Goal: Information Seeking & Learning: Learn about a topic

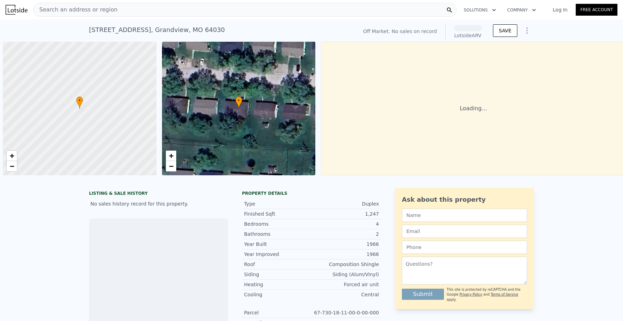
scroll to position [0, 3]
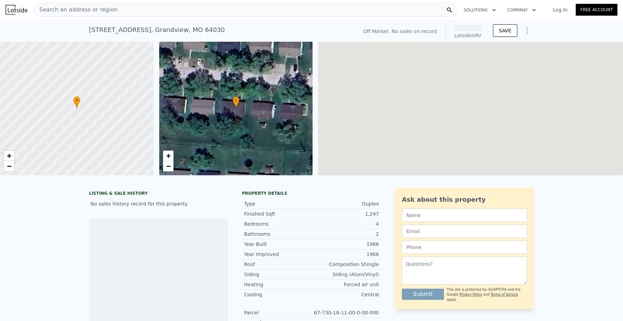
click at [110, 5] on div "Search an address or region" at bounding box center [245, 10] width 424 height 14
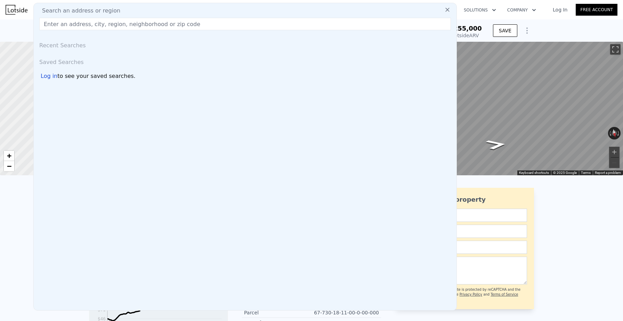
scroll to position [0, 0]
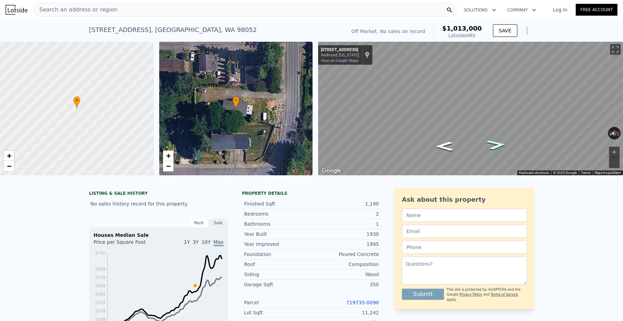
click at [492, 147] on icon "Go North, 154th Ave NE" at bounding box center [496, 144] width 37 height 15
click at [492, 147] on icon "Go North, 154th Ave NE" at bounding box center [496, 143] width 41 height 15
click at [442, 150] on icon "Go South, 154th Ave NE" at bounding box center [445, 148] width 41 height 15
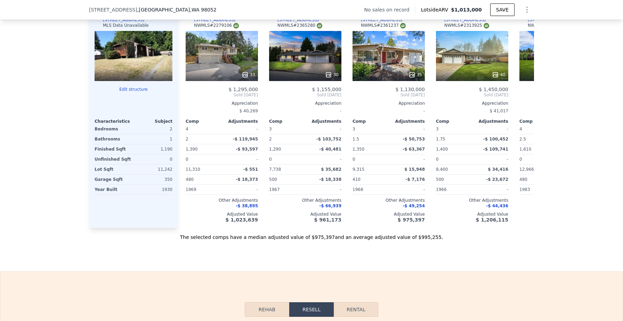
scroll to position [692, 0]
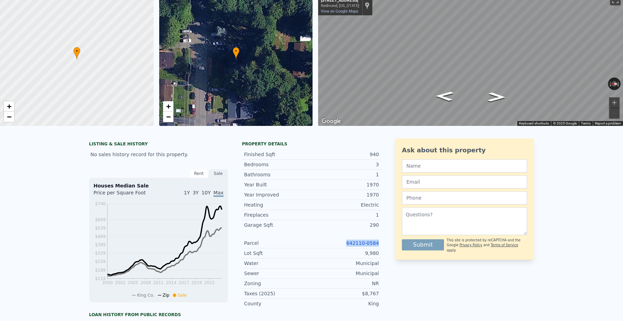
scroll to position [19, 0]
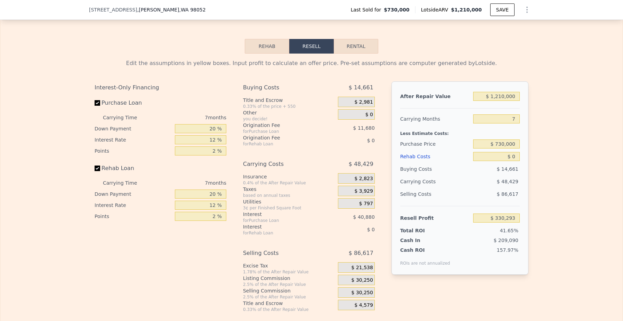
scroll to position [1024, 0]
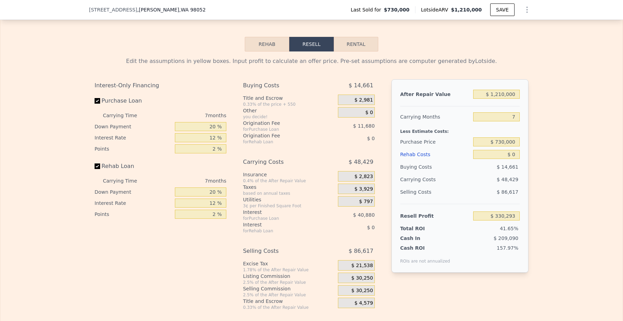
click at [275, 42] on button "Rehab" at bounding box center [267, 44] width 45 height 15
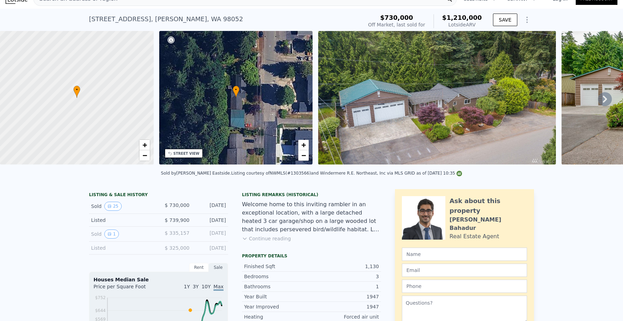
scroll to position [0, 0]
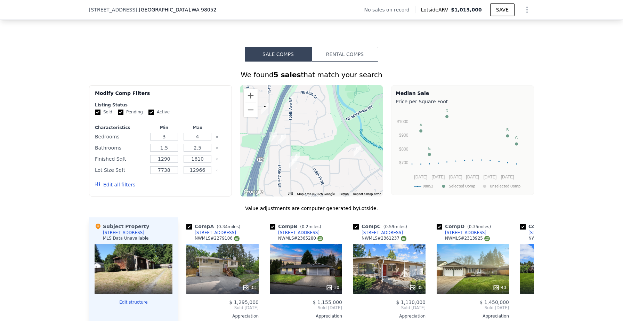
scroll to position [481, 0]
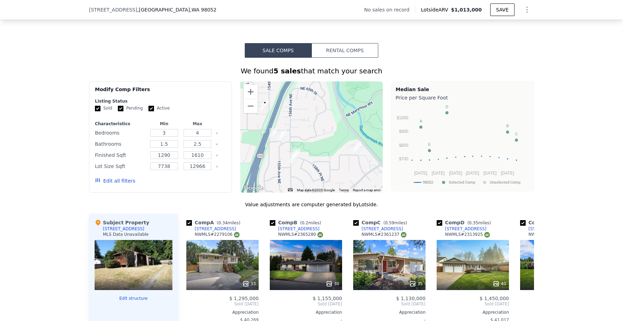
click at [119, 279] on div at bounding box center [134, 284] width 78 height 13
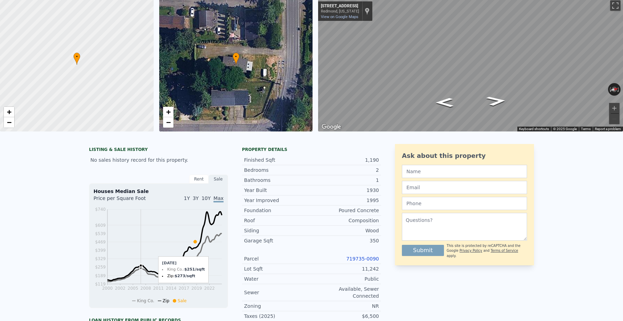
scroll to position [0, 0]
